Goal: Information Seeking & Learning: Check status

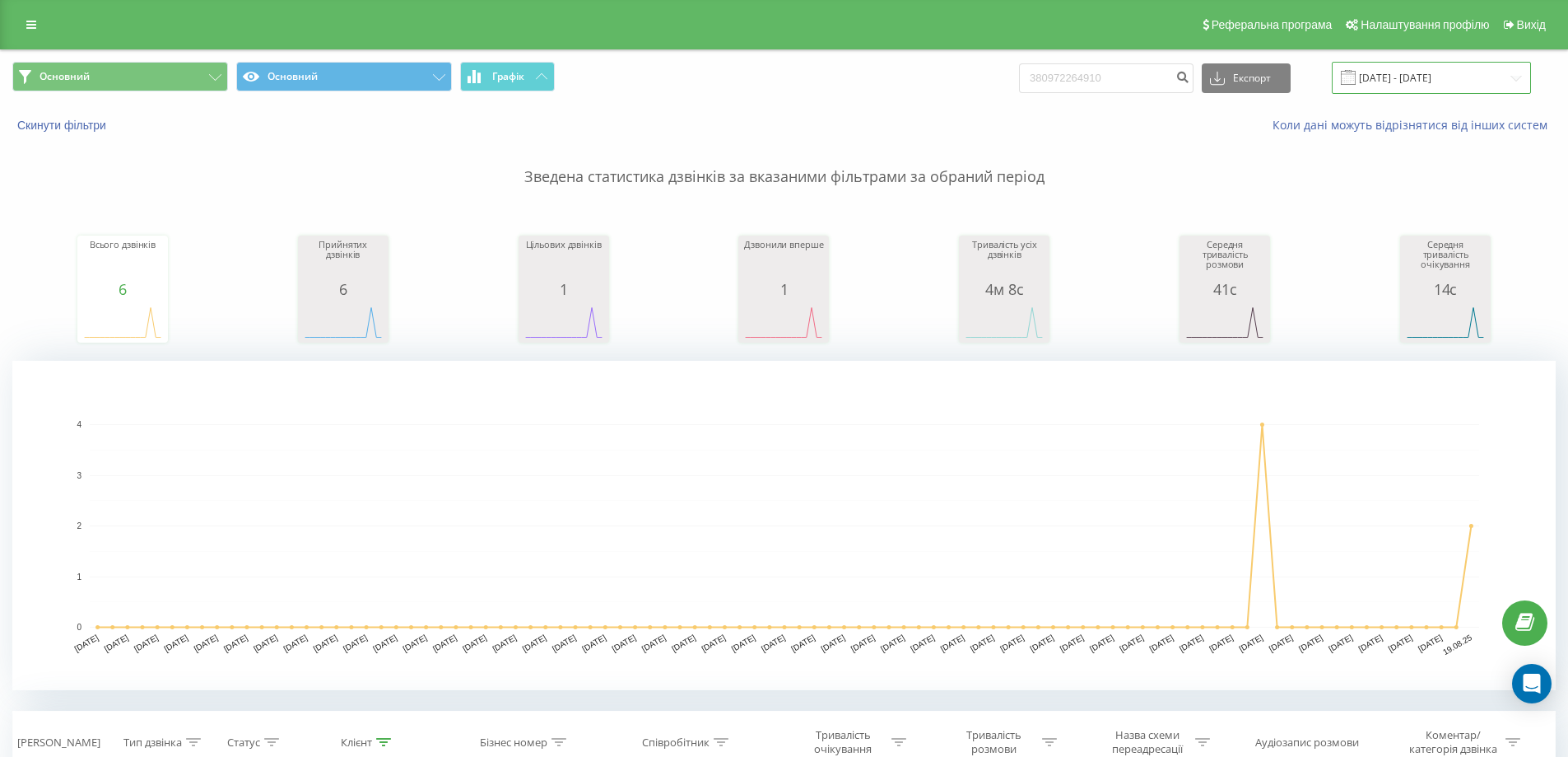
click at [1407, 78] on input "[DATE] - [DATE]" at bounding box center [1432, 77] width 200 height 32
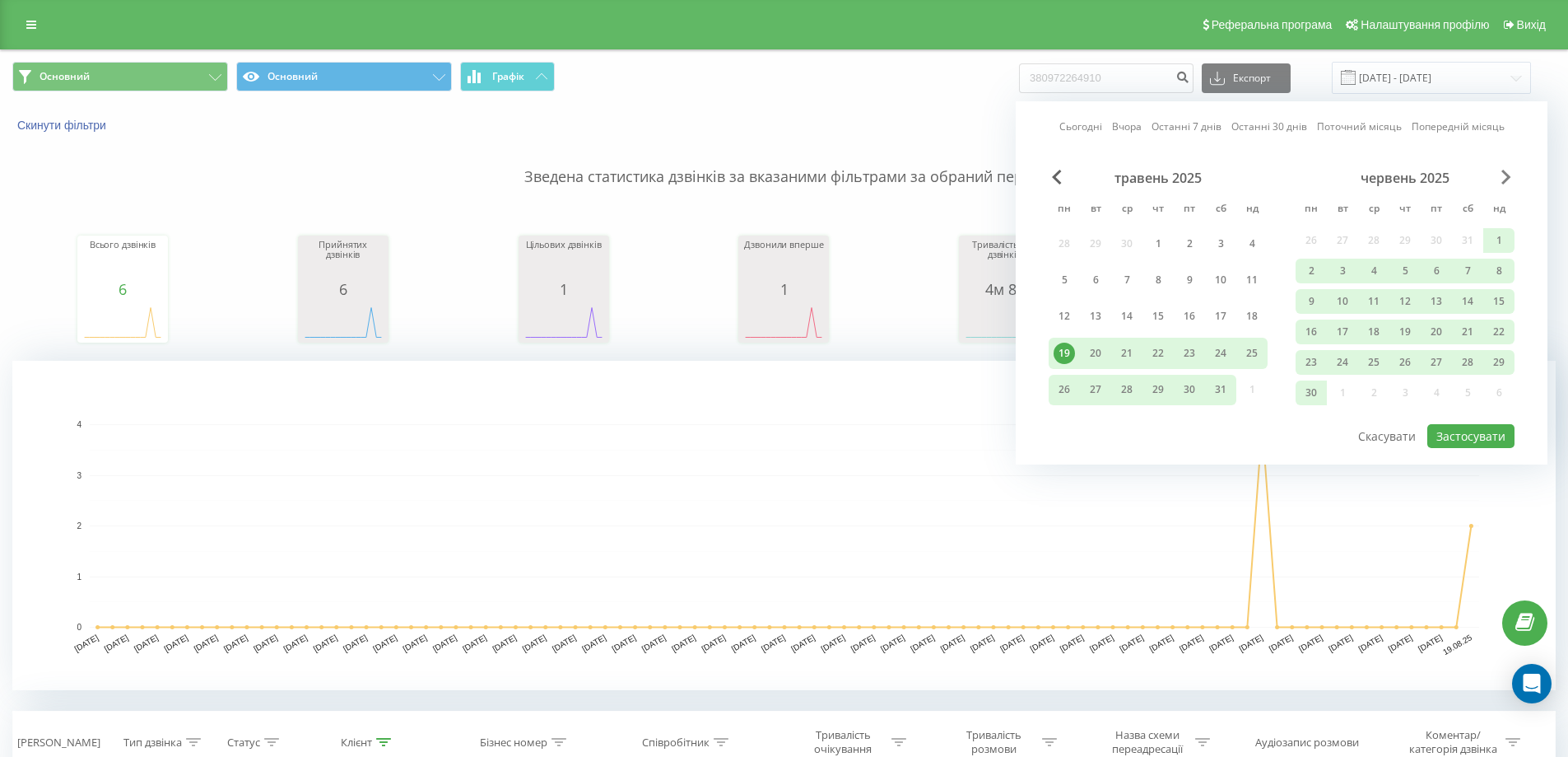
click at [1508, 171] on span "Next Month" at bounding box center [1506, 176] width 10 height 15
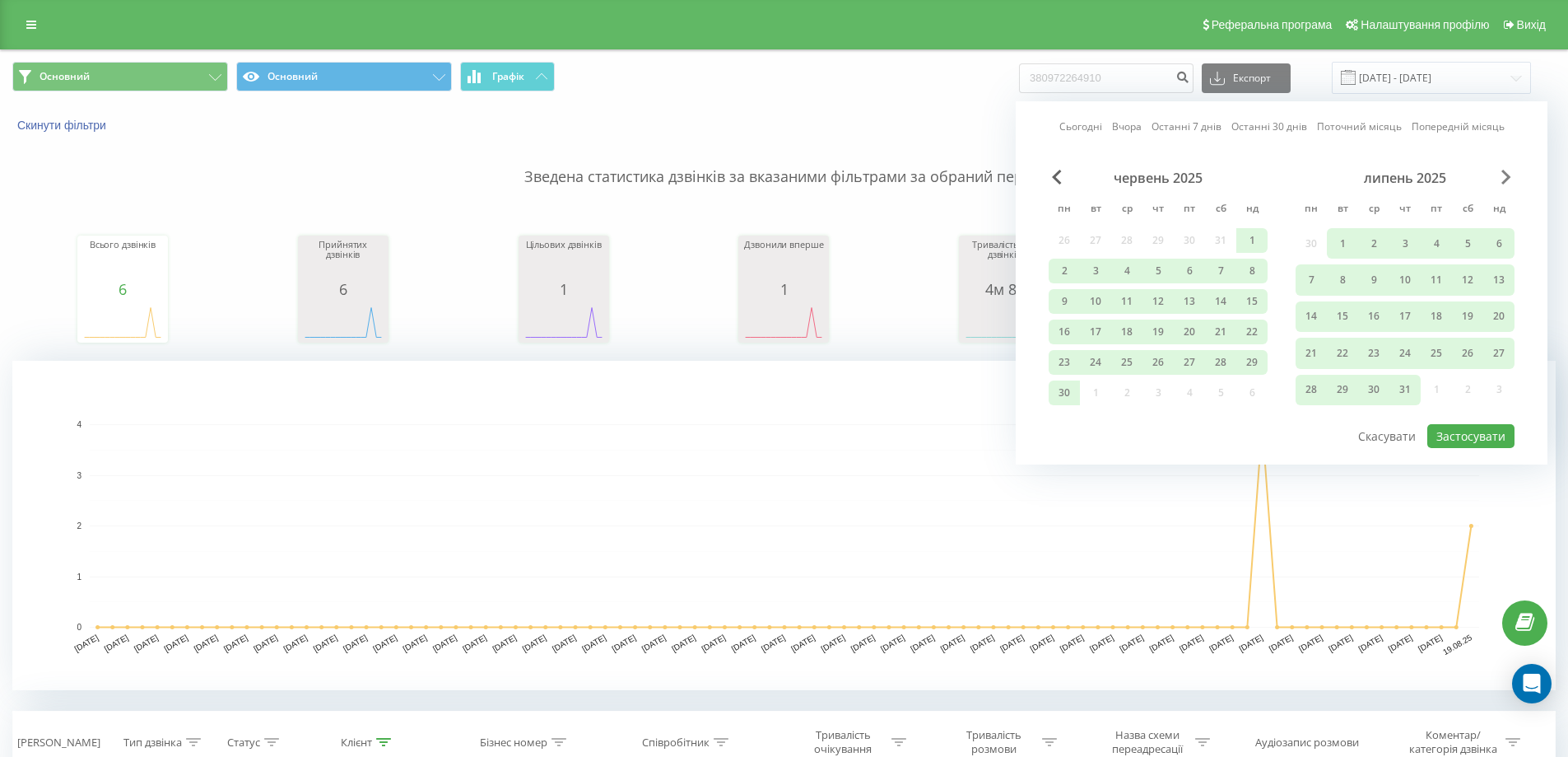
click at [1508, 171] on span "Next Month" at bounding box center [1506, 176] width 10 height 15
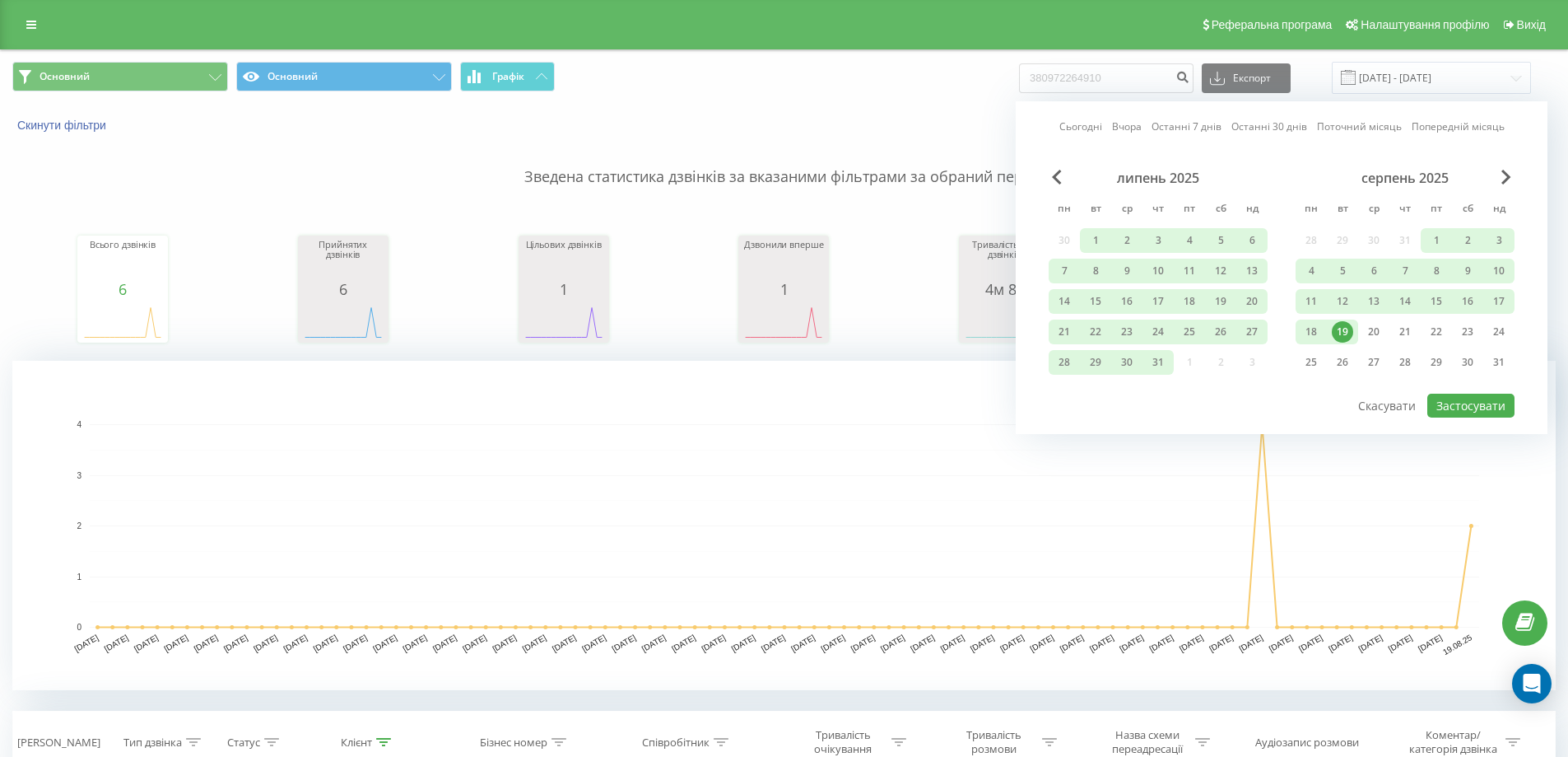
drag, startPoint x: 1347, startPoint y: 334, endPoint x: 1437, endPoint y: 397, distance: 109.9
click at [1348, 334] on div "19" at bounding box center [1342, 332] width 22 height 22
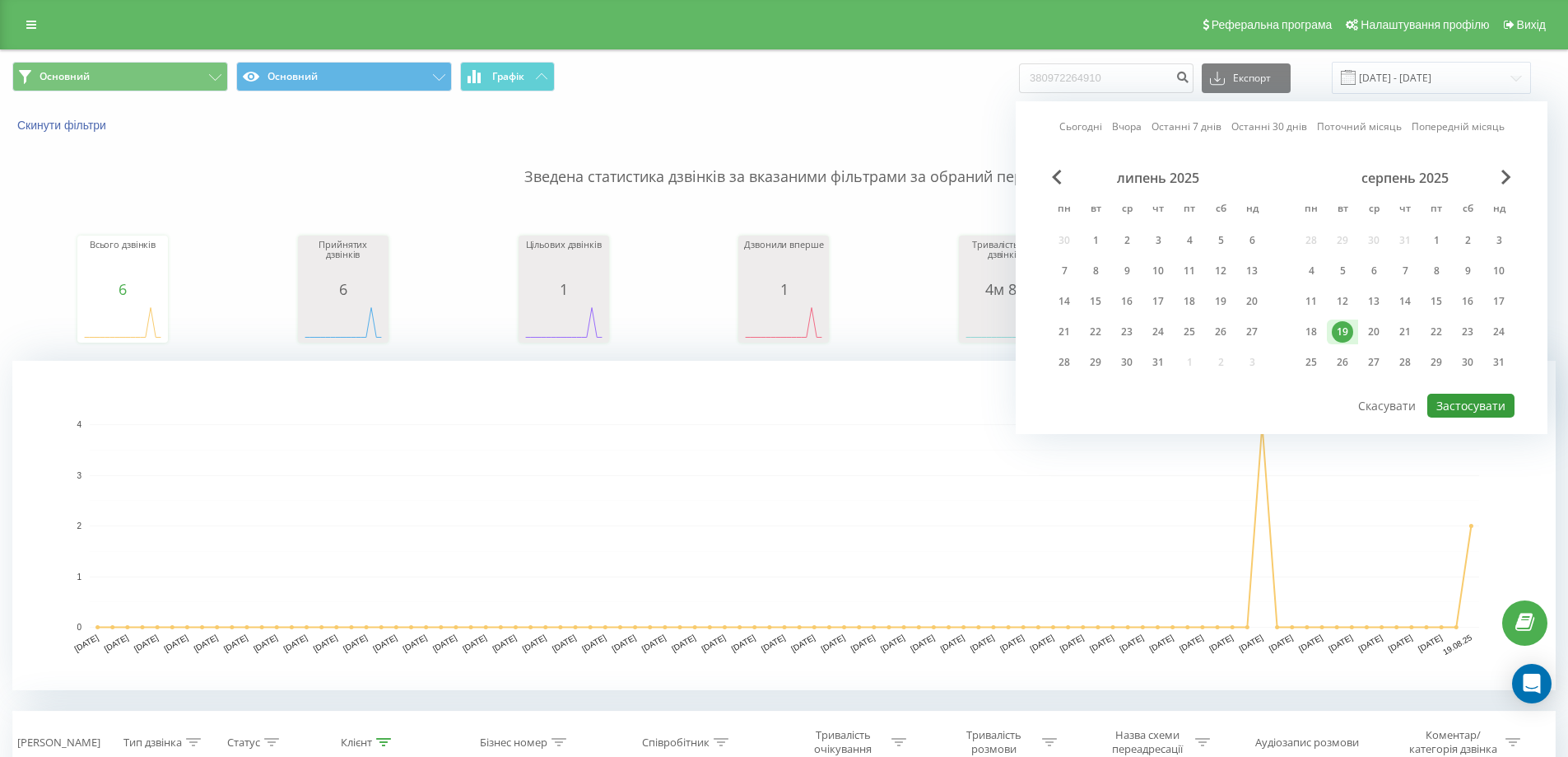
click at [1452, 395] on button "Застосувати" at bounding box center [1471, 405] width 88 height 24
type input "[DATE] - [DATE]"
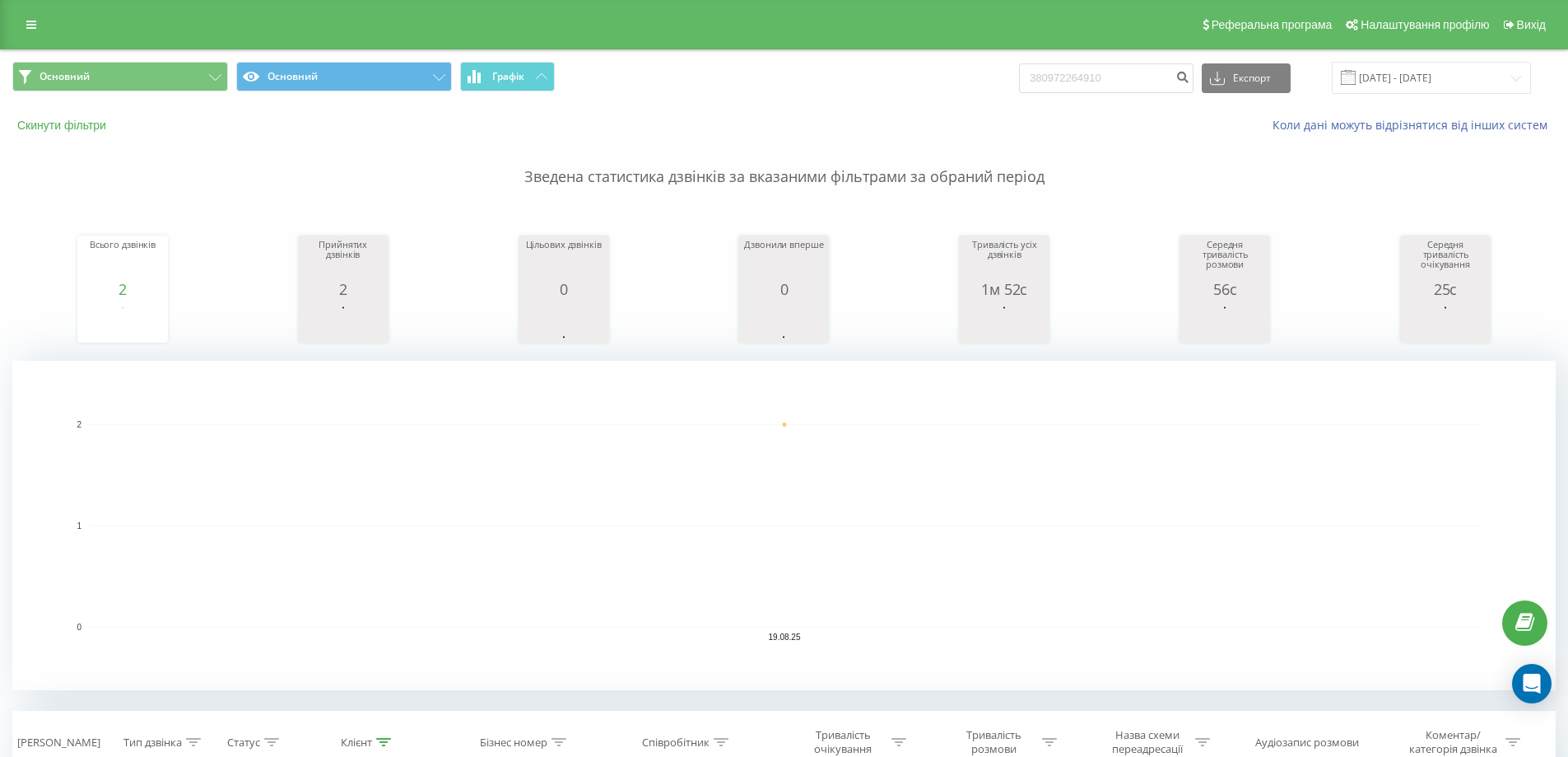
click at [72, 125] on button "Скинути фільтри" at bounding box center [63, 125] width 102 height 15
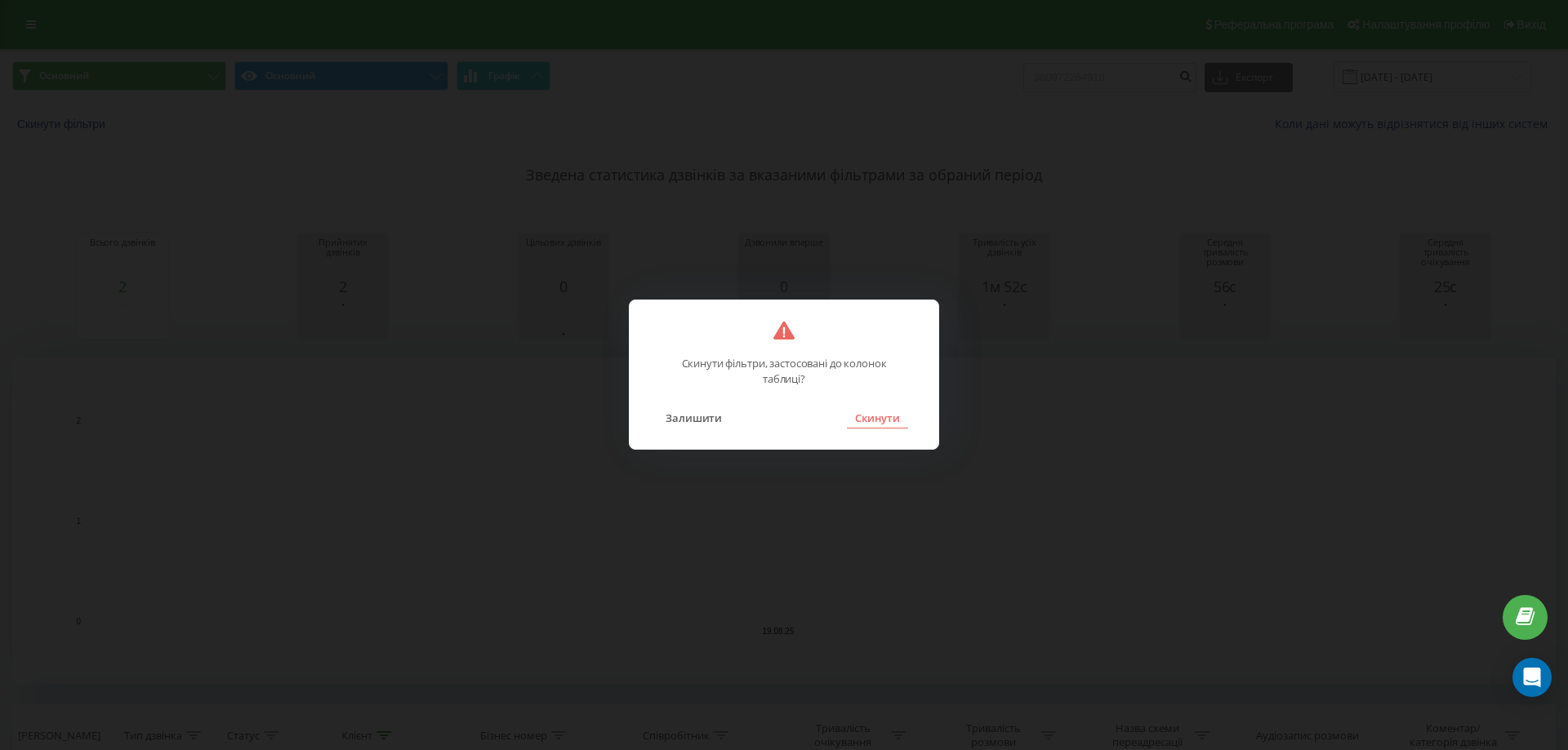
click at [878, 414] on button "Скинути" at bounding box center [877, 417] width 61 height 22
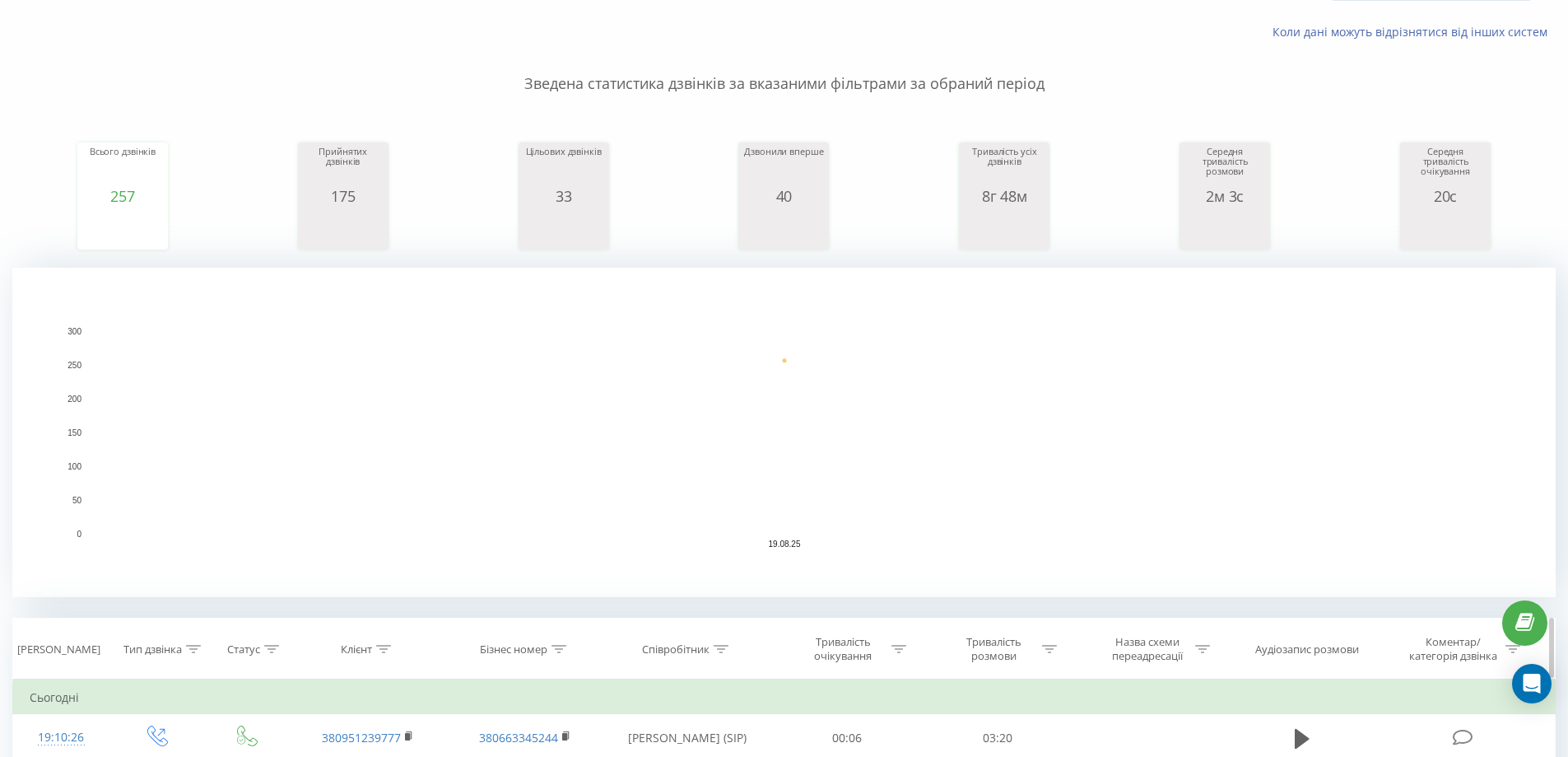
scroll to position [329, 0]
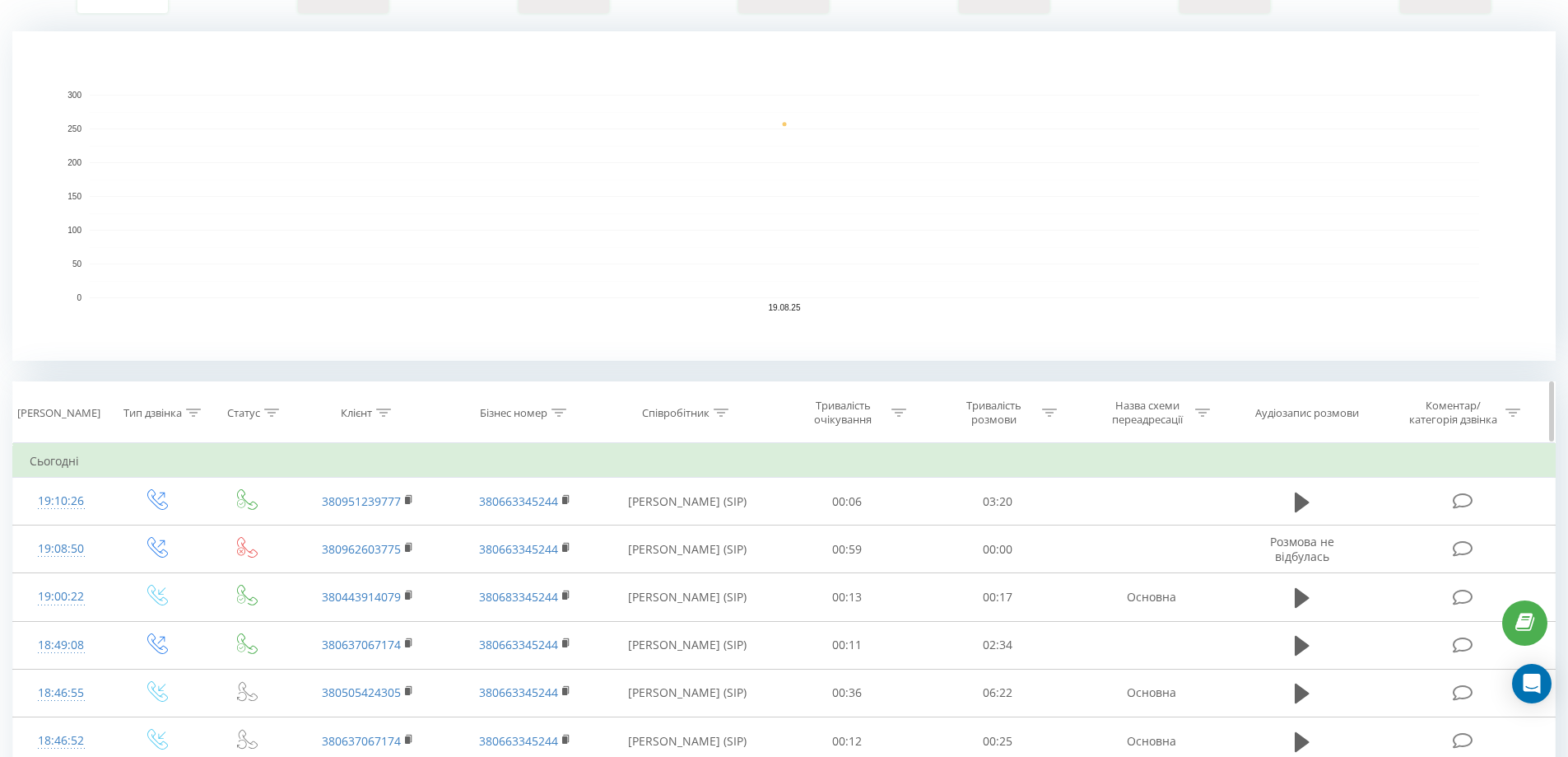
click at [718, 407] on div at bounding box center [721, 413] width 15 height 14
click at [698, 532] on input "text" at bounding box center [687, 530] width 145 height 29
type input "[PERSON_NAME] (SIP)"
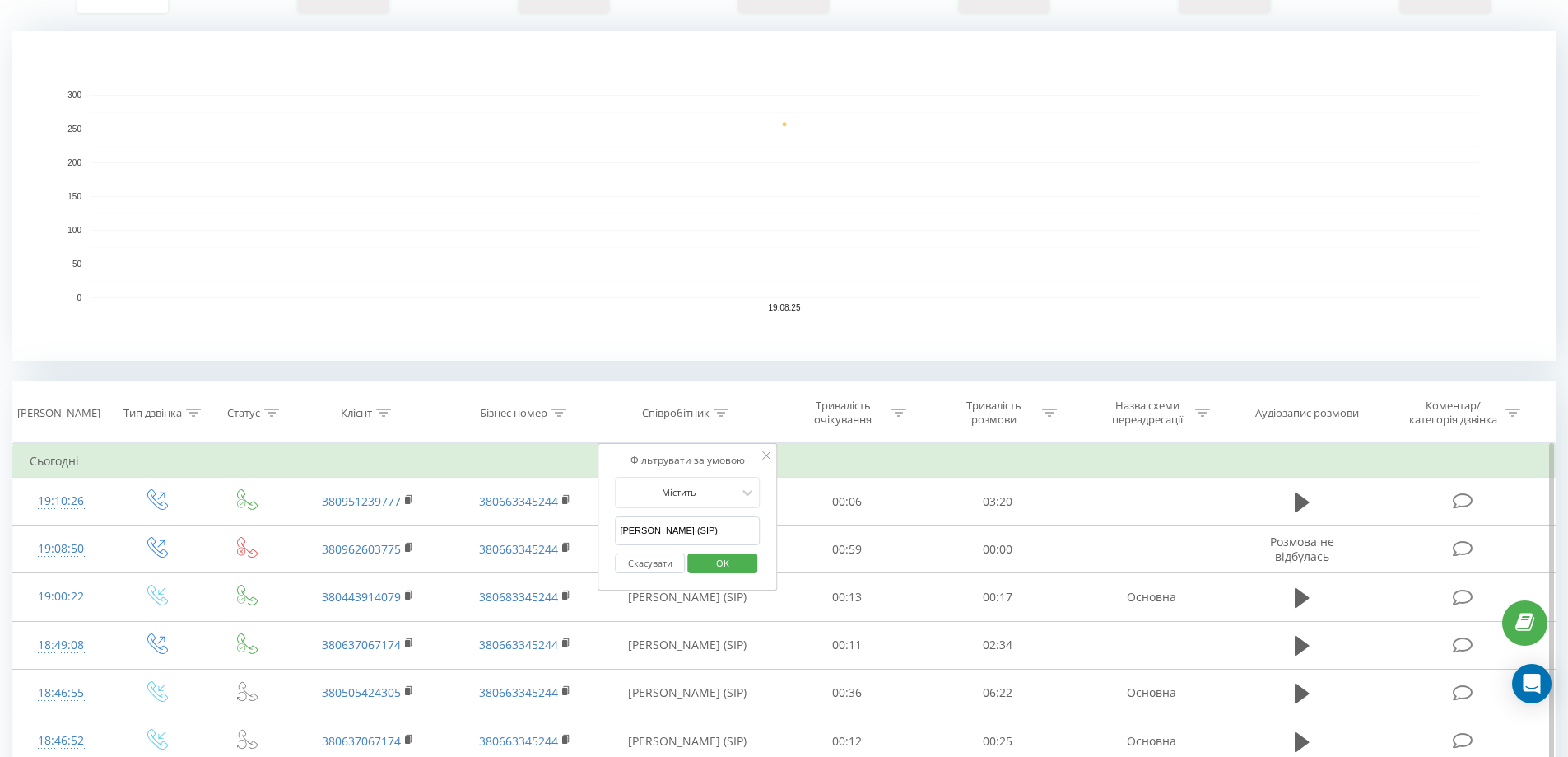
click at [741, 561] on span "OK" at bounding box center [722, 563] width 46 height 25
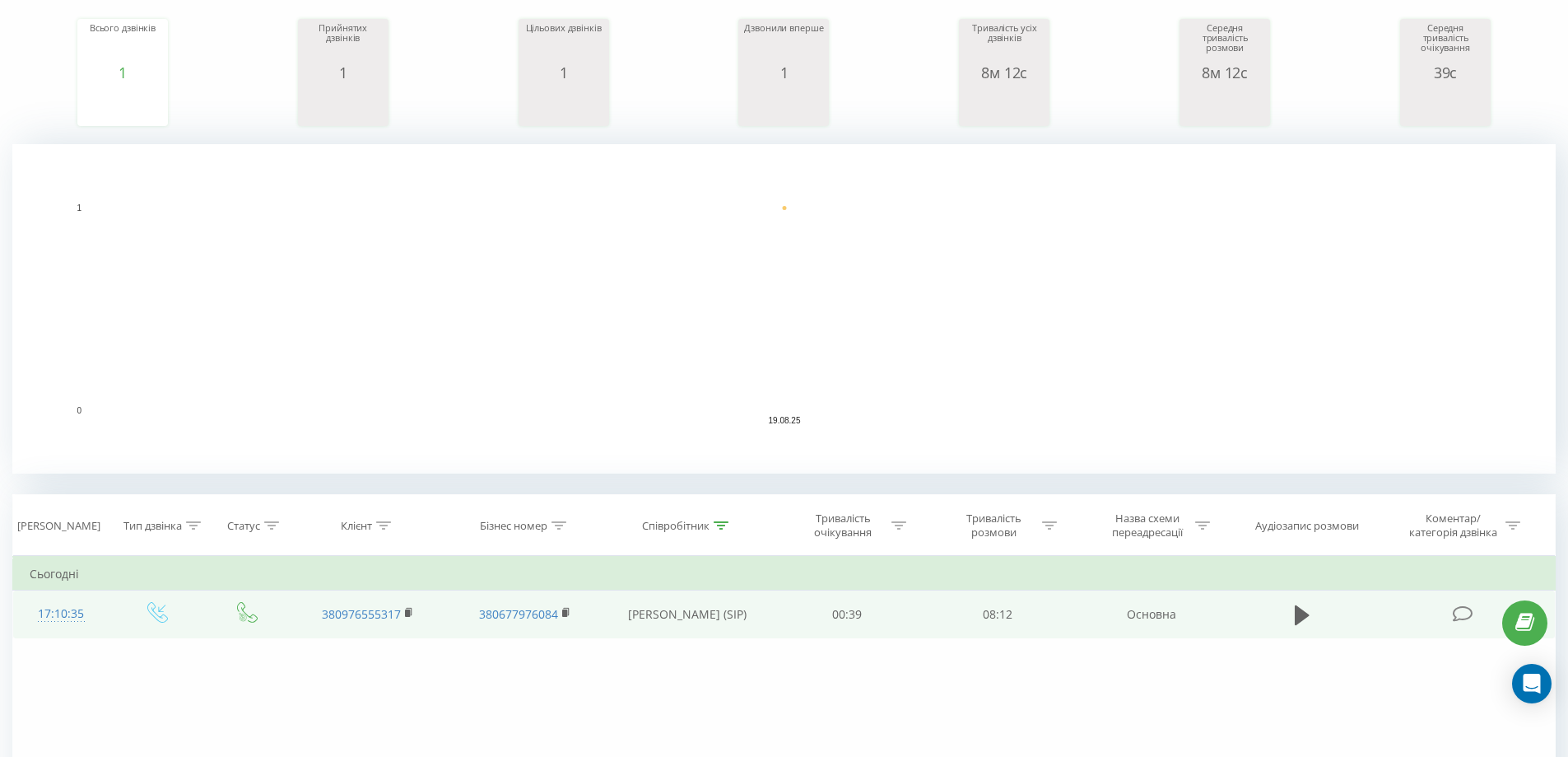
scroll to position [365, 0]
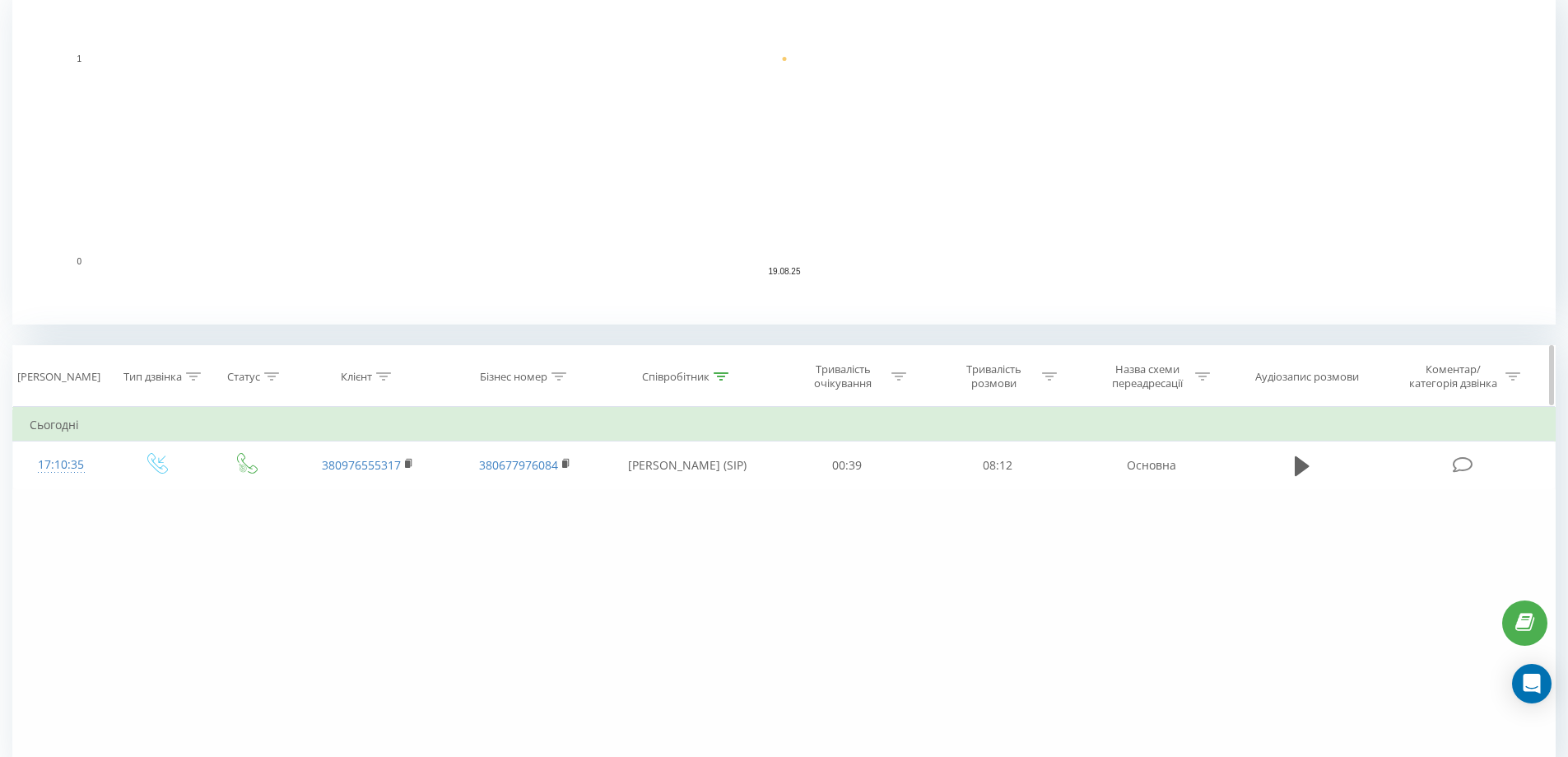
click at [190, 378] on icon at bounding box center [193, 376] width 15 height 8
drag, startPoint x: 425, startPoint y: 563, endPoint x: 406, endPoint y: 538, distance: 31.4
click at [423, 558] on div "Фільтрувати за умовою Дорівнює Введіть значення Скасувати OK Фільтрувати за умо…" at bounding box center [784, 592] width 1544 height 371
click at [268, 378] on icon at bounding box center [272, 376] width 15 height 8
click at [180, 361] on th "Тип дзвінка" at bounding box center [157, 376] width 96 height 61
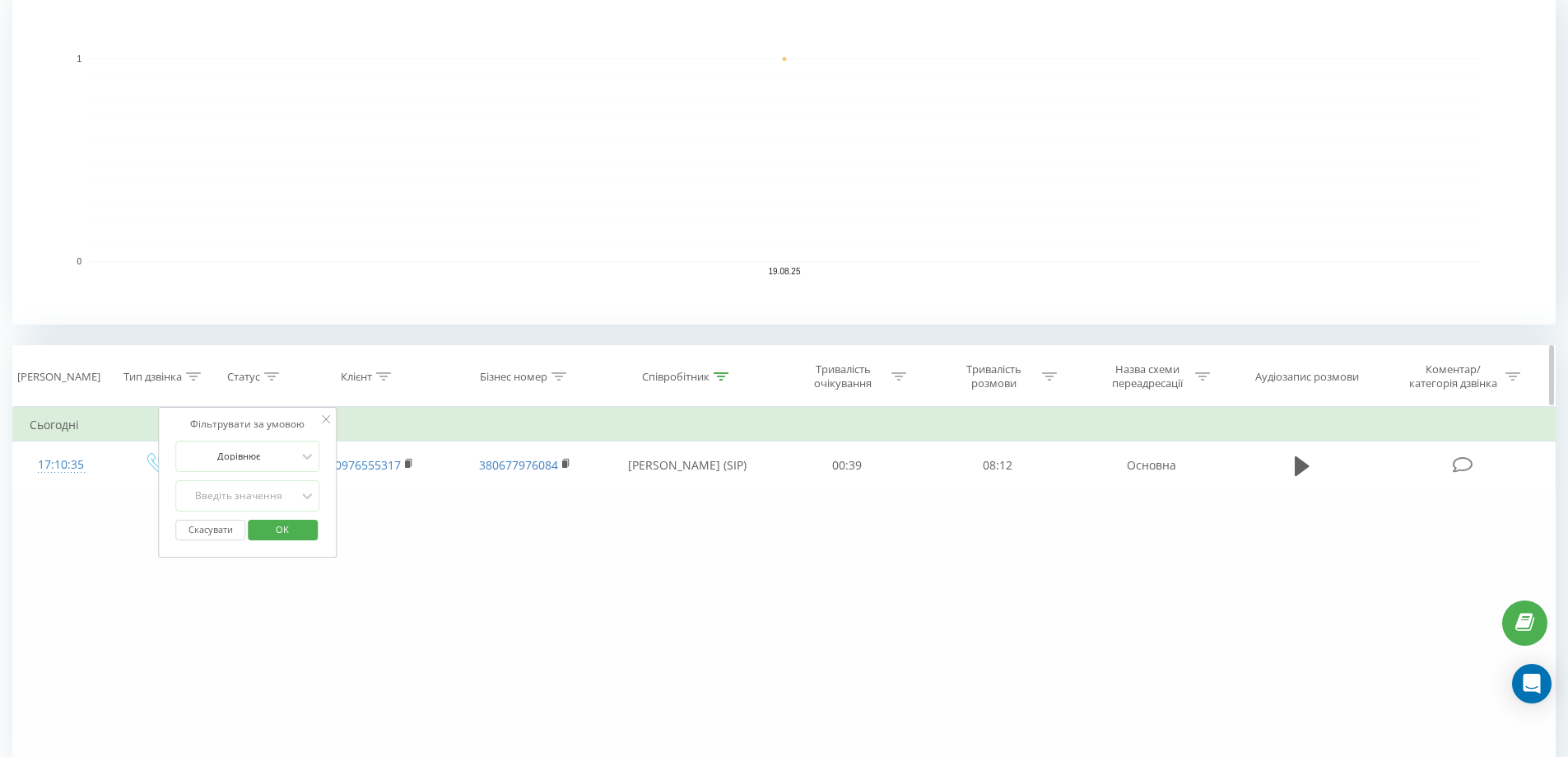
click at [179, 374] on div "Тип дзвінка" at bounding box center [152, 377] width 58 height 14
click at [191, 506] on div "Введіть значення" at bounding box center [148, 496] width 121 height 24
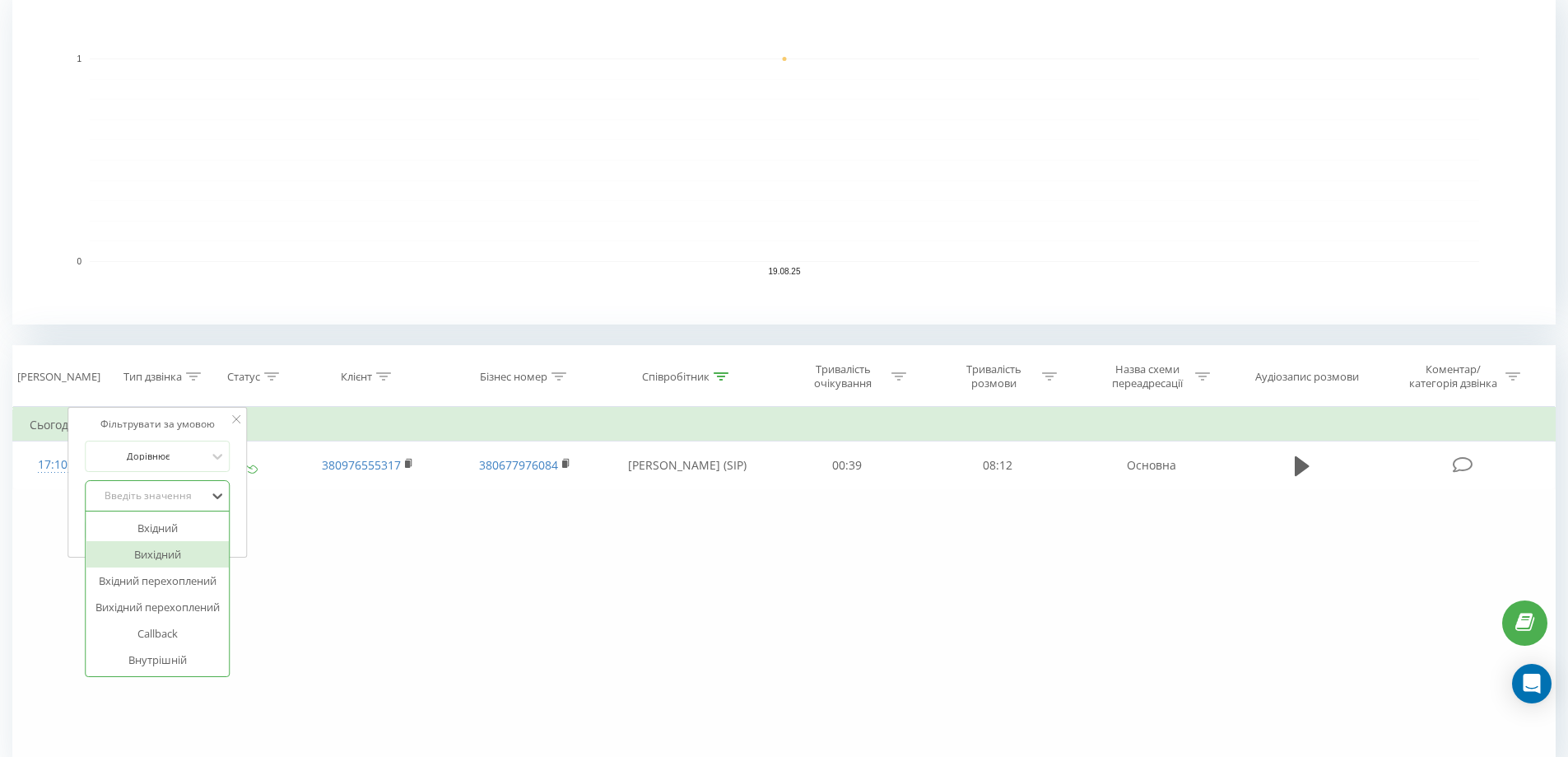
click at [176, 544] on div "Вихідний" at bounding box center [157, 554] width 143 height 26
click at [213, 520] on span "OK" at bounding box center [192, 529] width 46 height 25
